Goal: Information Seeking & Learning: Learn about a topic

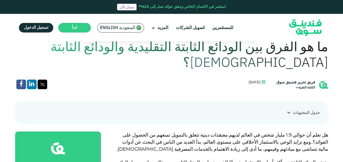
click at [124, 27] on span "السعودية English" at bounding box center [117, 28] width 35 height 6
